Goal: Navigation & Orientation: Understand site structure

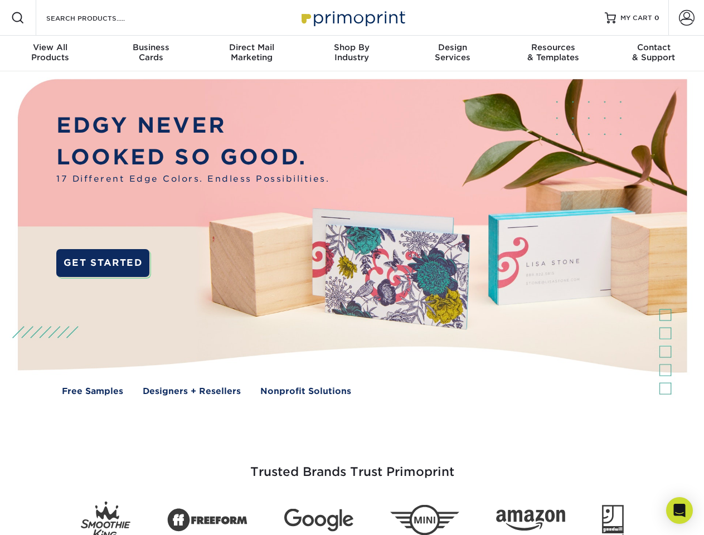
click at [352, 268] on img at bounding box center [351, 245] width 697 height 348
click at [18, 18] on span at bounding box center [17, 17] width 13 height 13
click at [686, 18] on span at bounding box center [687, 18] width 16 height 16
click at [50, 54] on div "View All Products" at bounding box center [50, 52] width 100 height 20
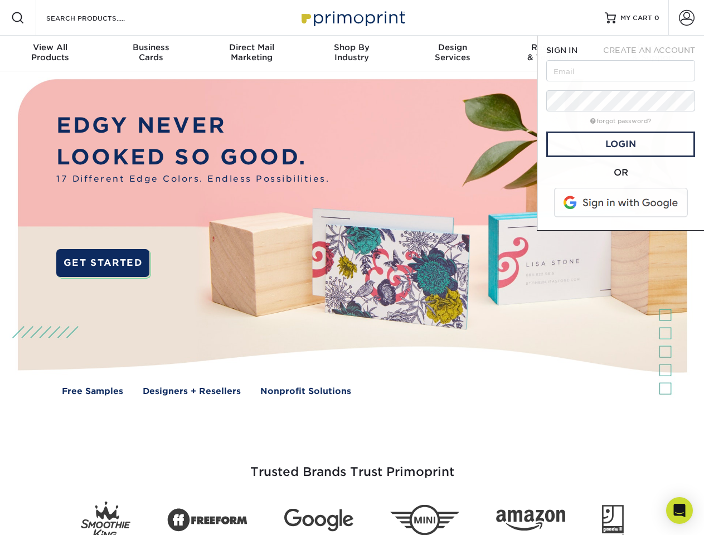
click at [150, 54] on div "Business Cards" at bounding box center [150, 52] width 100 height 20
click at [251, 54] on div "Direct Mail Marketing" at bounding box center [251, 52] width 100 height 20
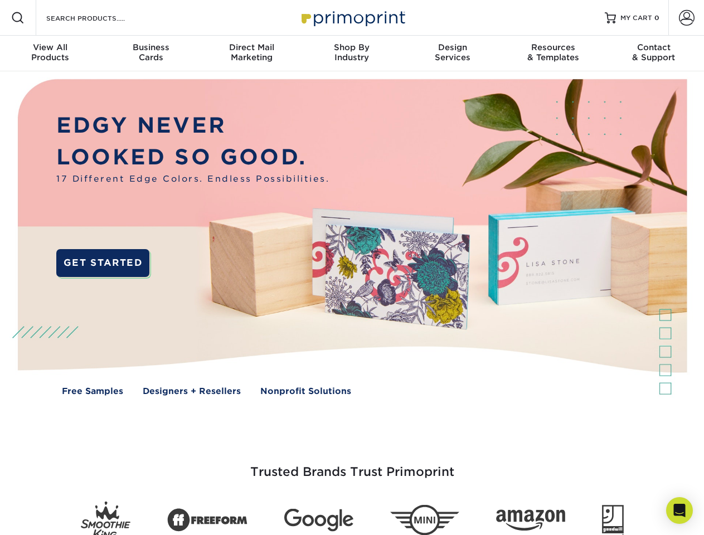
click at [352, 54] on div "Shop By Industry" at bounding box center [352, 52] width 100 height 20
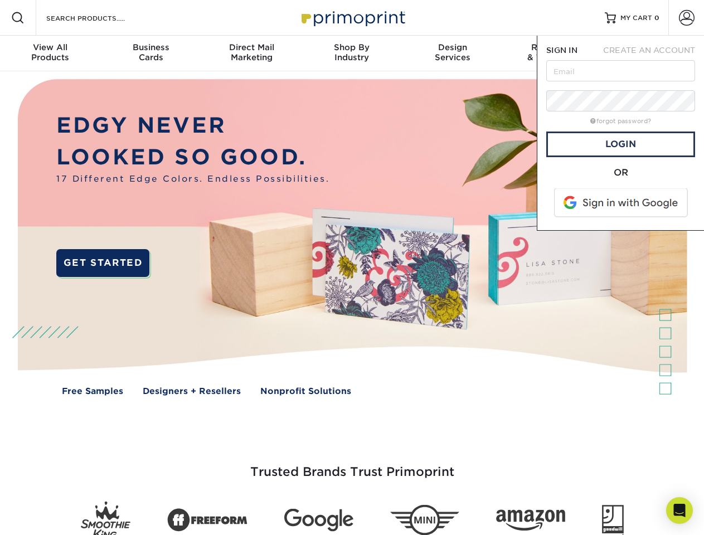
click at [453, 54] on div "Design Services" at bounding box center [452, 52] width 100 height 20
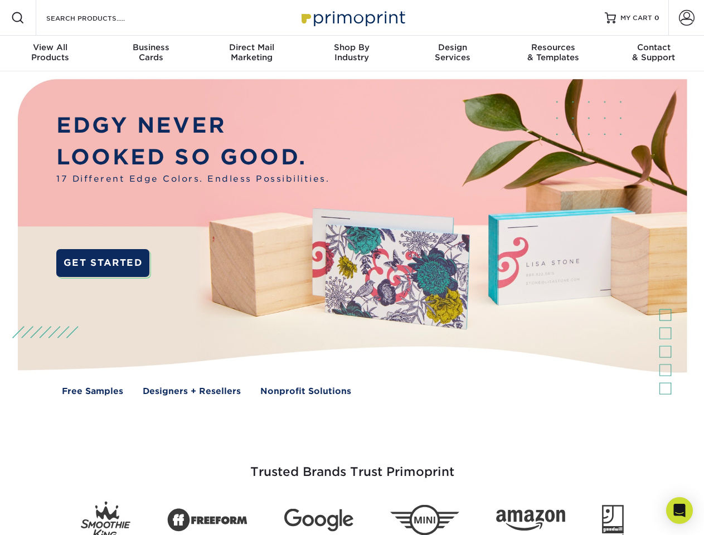
click at [553, 54] on span "SIGN IN" at bounding box center [561, 50] width 31 height 9
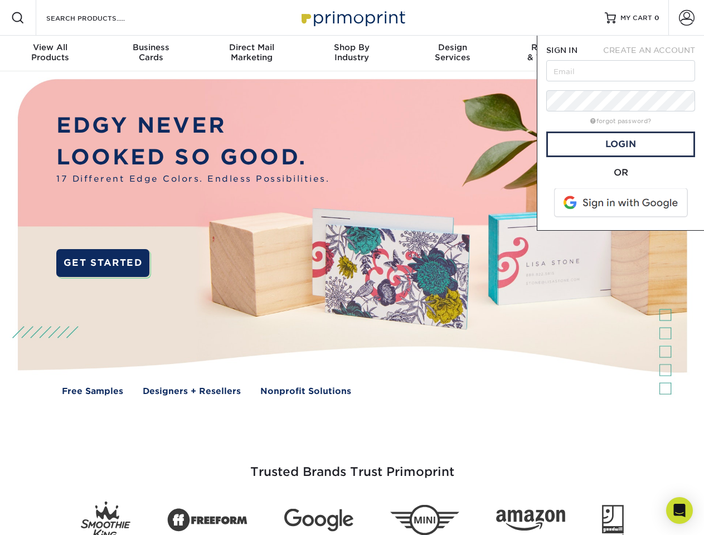
click at [654, 54] on div "Contact & Support" at bounding box center [654, 52] width 100 height 20
